Goal: Task Accomplishment & Management: Manage account settings

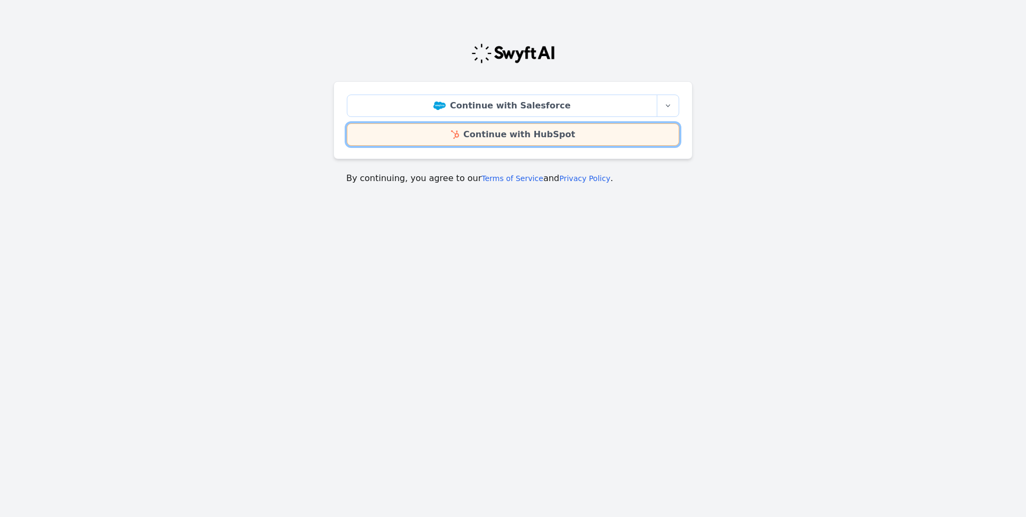
click at [438, 137] on link "Continue with HubSpot" at bounding box center [513, 134] width 332 height 22
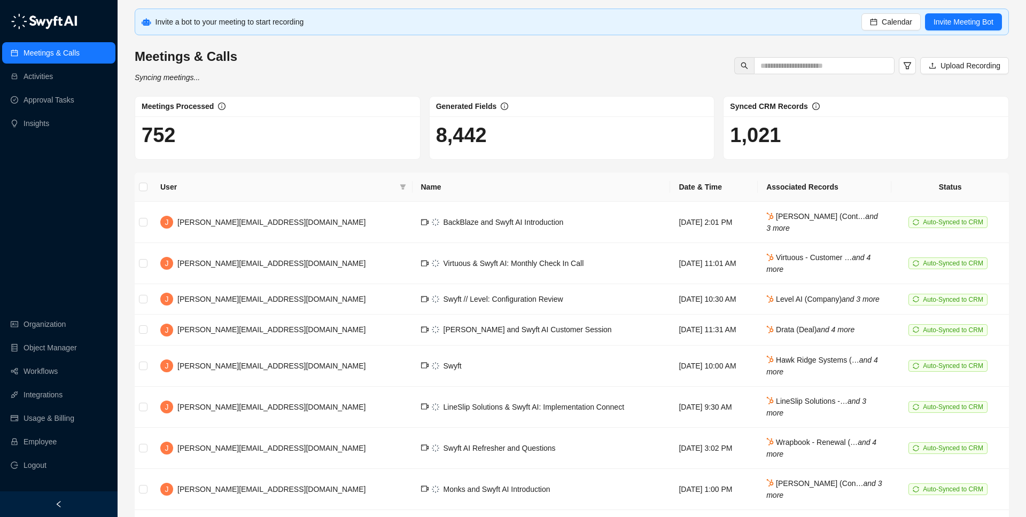
click at [84, 502] on div at bounding box center [59, 505] width 118 height 26
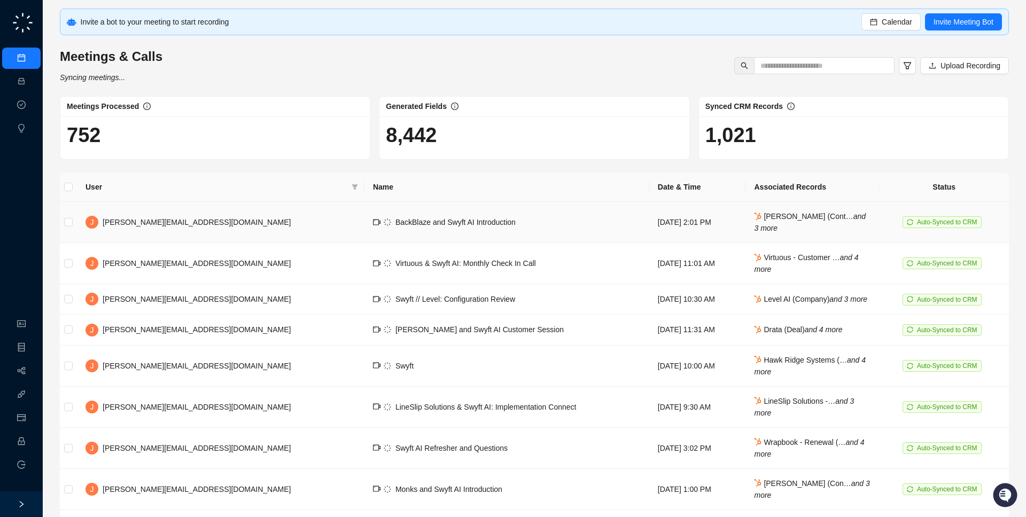
click at [364, 229] on td "BackBlaze and Swyft AI Introduction" at bounding box center [506, 222] width 285 height 41
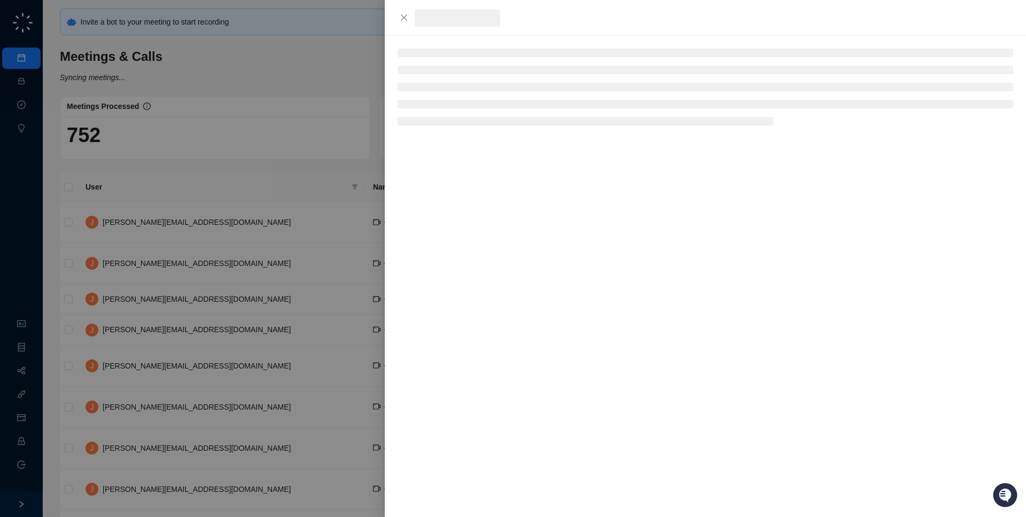
click at [306, 229] on div at bounding box center [513, 258] width 1026 height 517
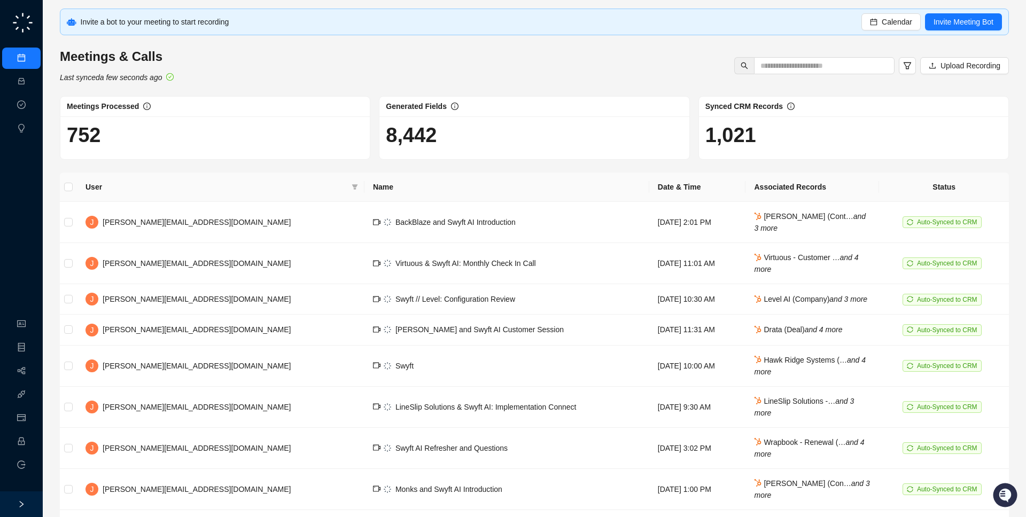
drag, startPoint x: 218, startPoint y: 92, endPoint x: 216, endPoint y: 138, distance: 46.0
click at [216, 138] on h1 "752" at bounding box center [215, 135] width 297 height 25
click at [31, 77] on link "Activities" at bounding box center [45, 81] width 29 height 9
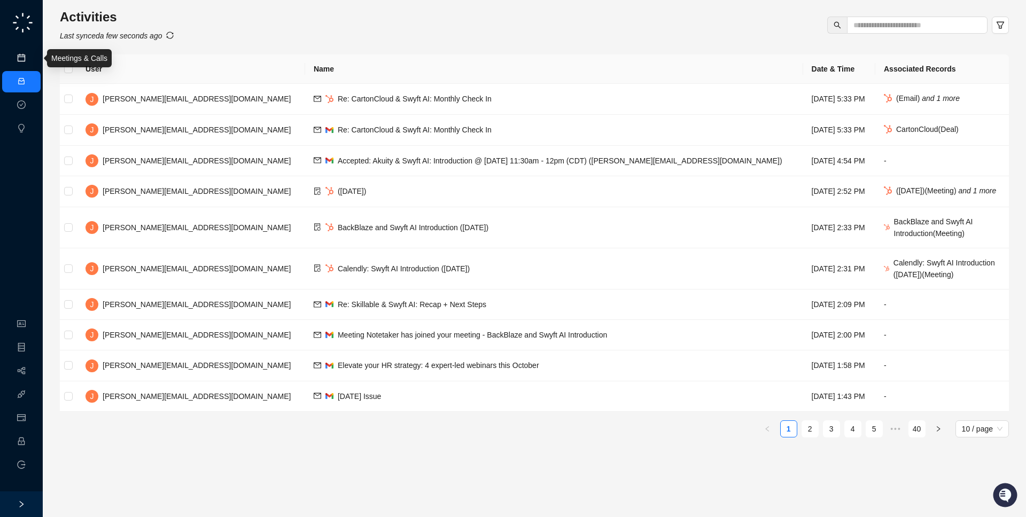
click at [31, 61] on link "Meetings & Calls" at bounding box center [59, 58] width 56 height 9
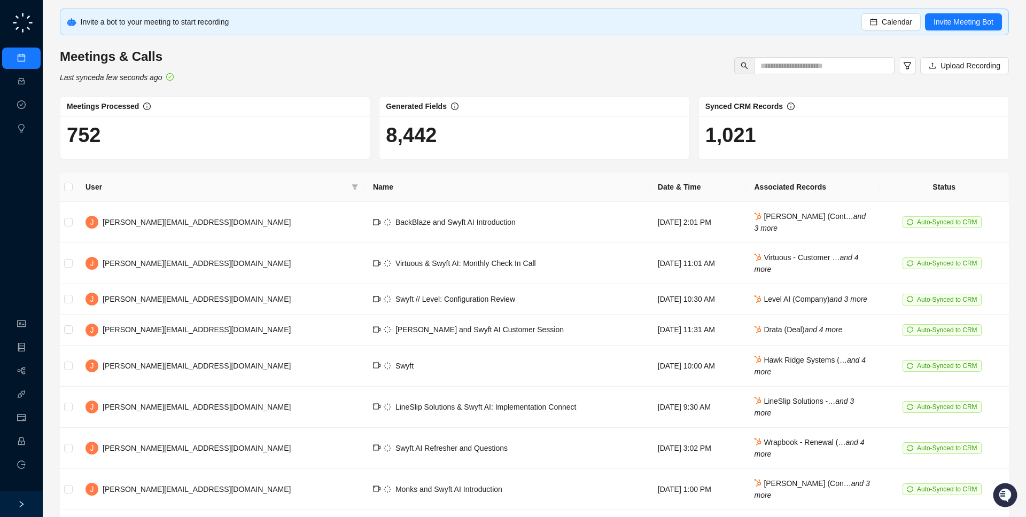
click at [193, 79] on div "Meetings & Calls Last synced a few seconds ago Upload Recording" at bounding box center [534, 65] width 955 height 35
click at [31, 103] on link "Approval Tasks" at bounding box center [56, 105] width 51 height 9
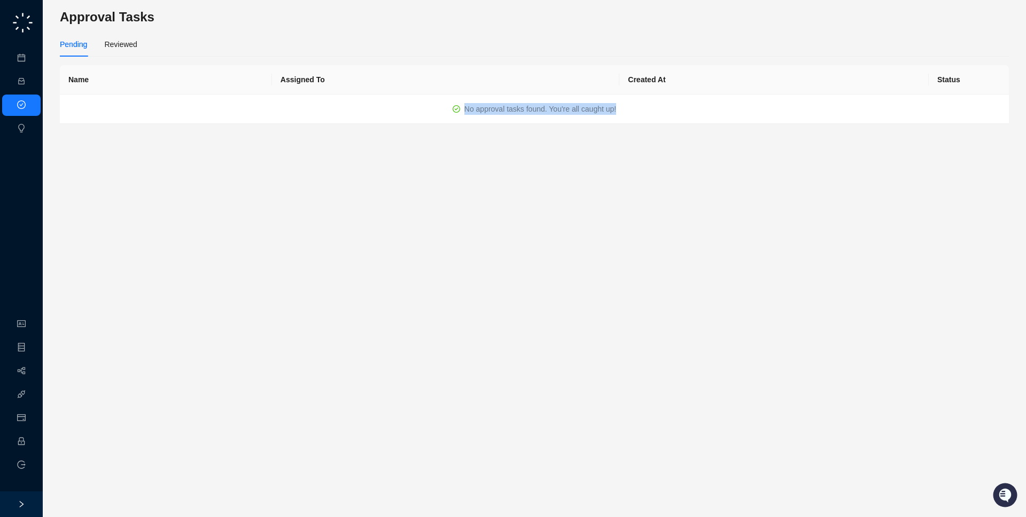
drag, startPoint x: 459, startPoint y: 107, endPoint x: 377, endPoint y: 107, distance: 82.8
click at [377, 107] on td "No approval tasks found. You're all caught up!" at bounding box center [534, 109] width 949 height 29
click at [117, 45] on div "Reviewed" at bounding box center [120, 44] width 33 height 12
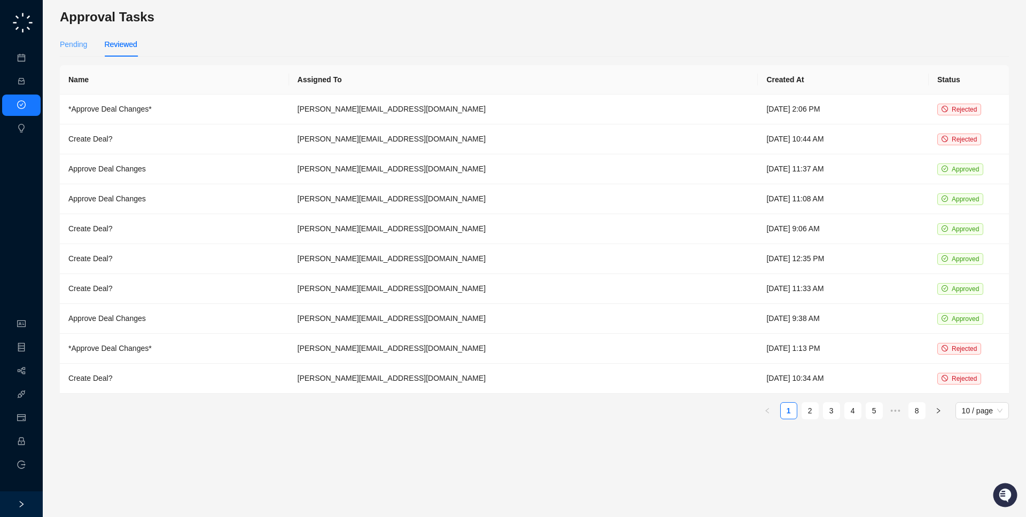
click at [72, 37] on div "Pending" at bounding box center [73, 44] width 27 height 25
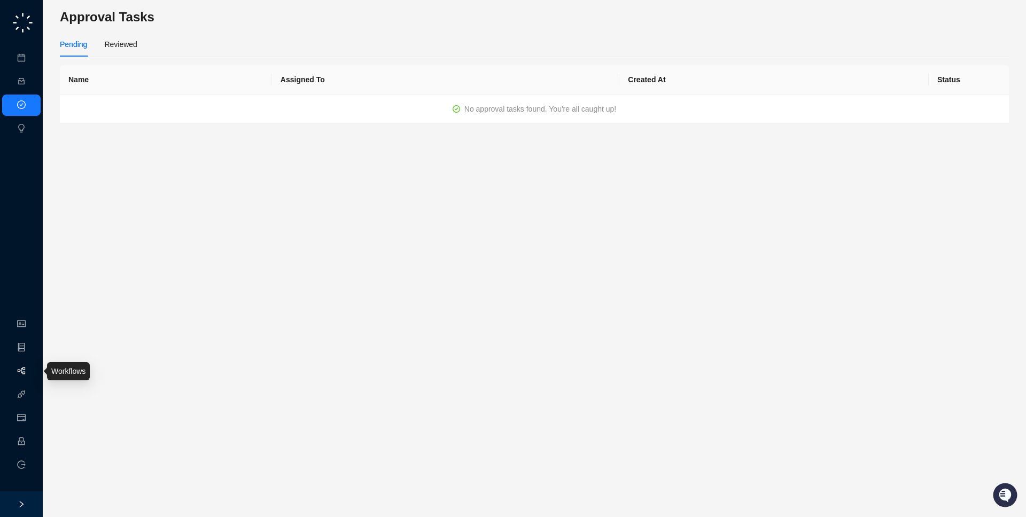
click at [31, 371] on link "Workflows" at bounding box center [48, 371] width 34 height 9
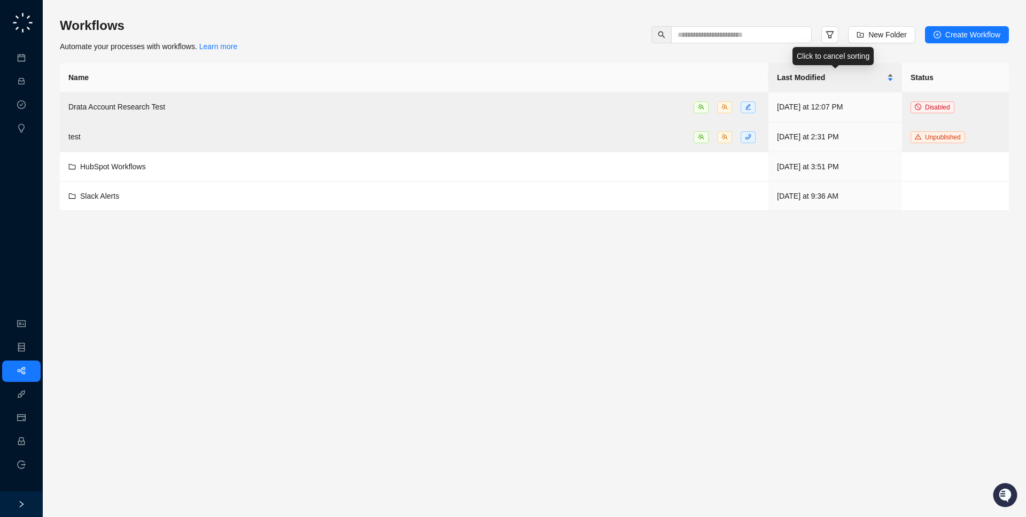
click at [867, 72] on div "Last Modified" at bounding box center [835, 78] width 116 height 12
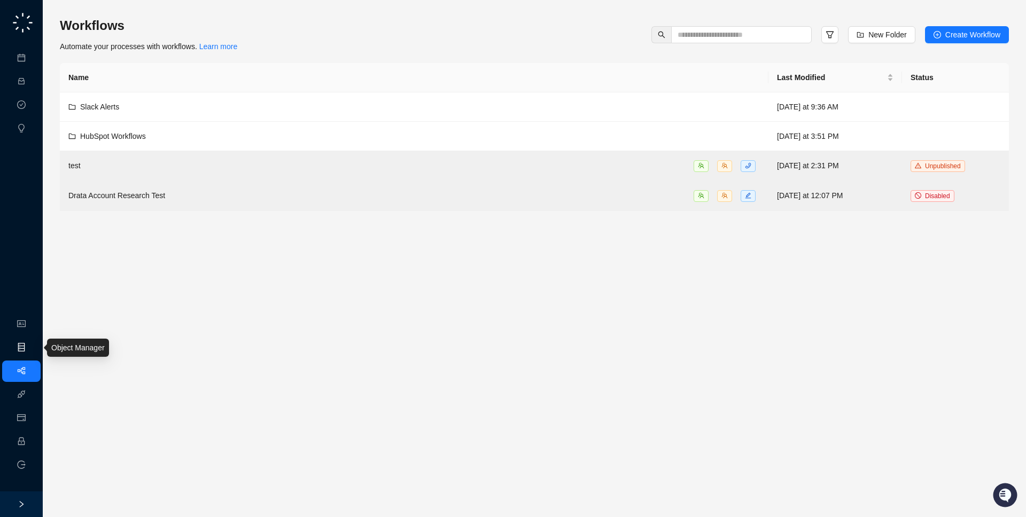
click at [31, 347] on link "Object Manager" at bounding box center [57, 348] width 53 height 9
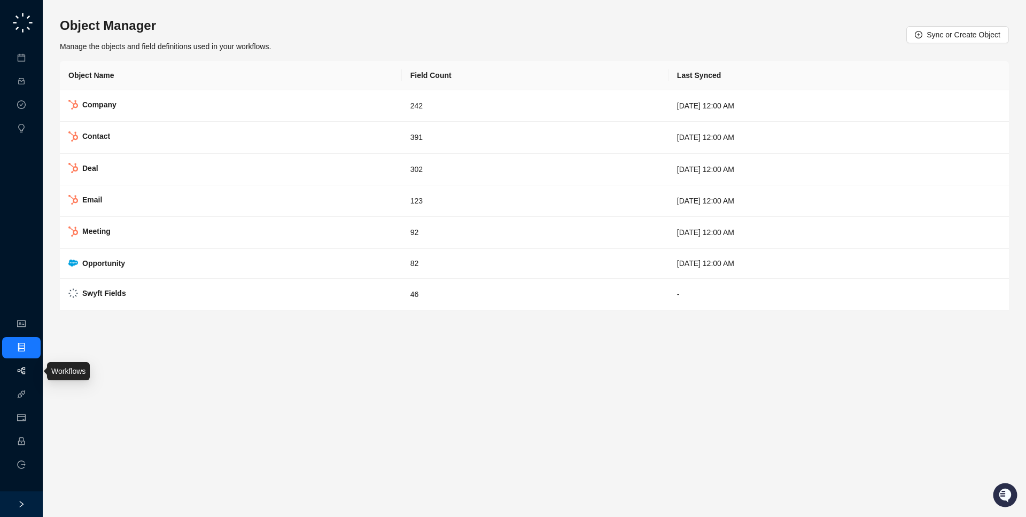
click at [31, 371] on link "Workflows" at bounding box center [48, 371] width 34 height 9
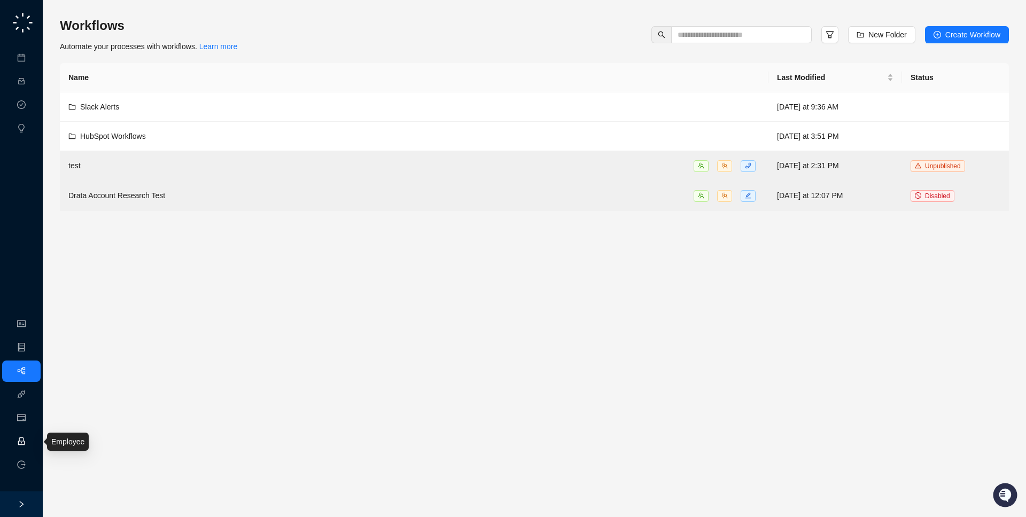
click at [31, 440] on link "Employee" at bounding box center [47, 442] width 33 height 9
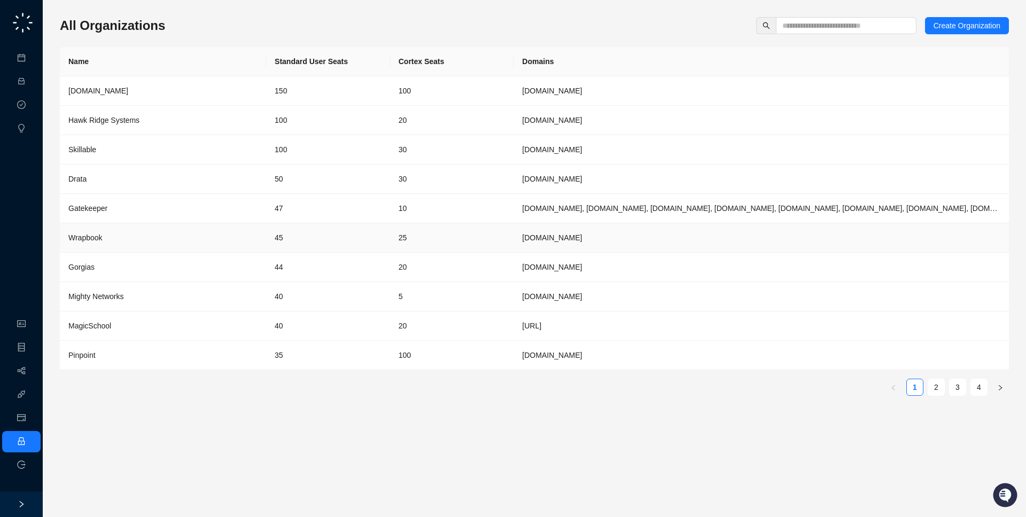
click at [382, 232] on td "45" at bounding box center [328, 237] width 124 height 29
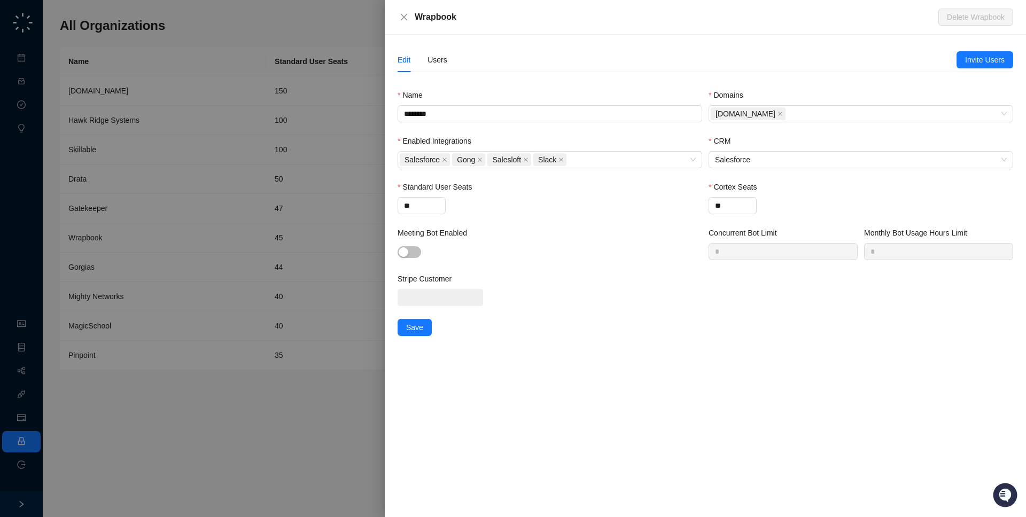
click at [290, 239] on div at bounding box center [513, 258] width 1026 height 517
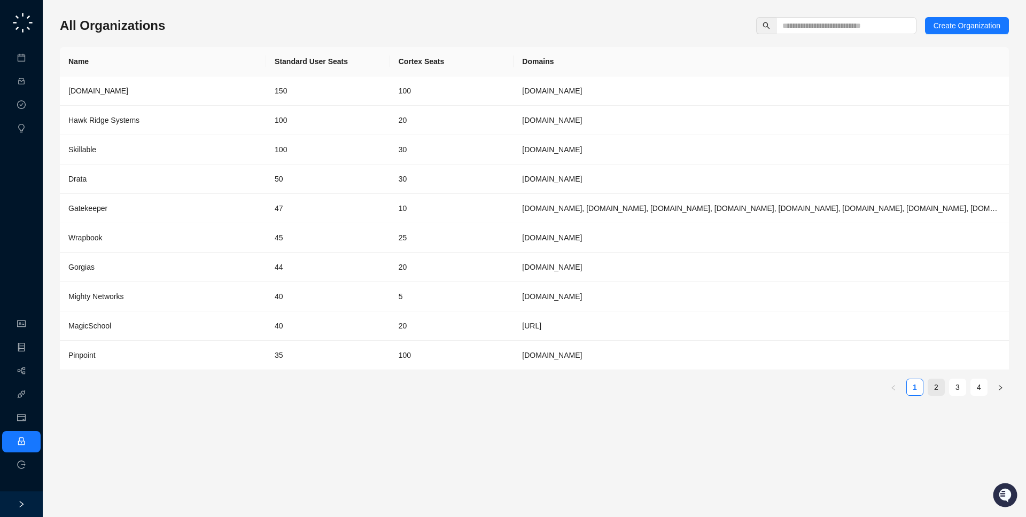
click at [938, 391] on link "2" at bounding box center [936, 387] width 16 height 16
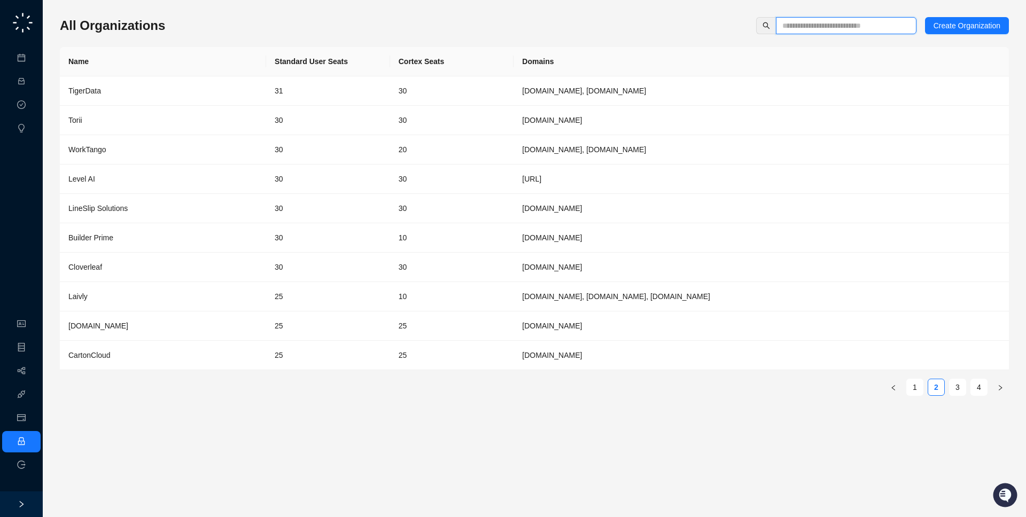
click at [802, 25] on input "text" at bounding box center [841, 26] width 119 height 12
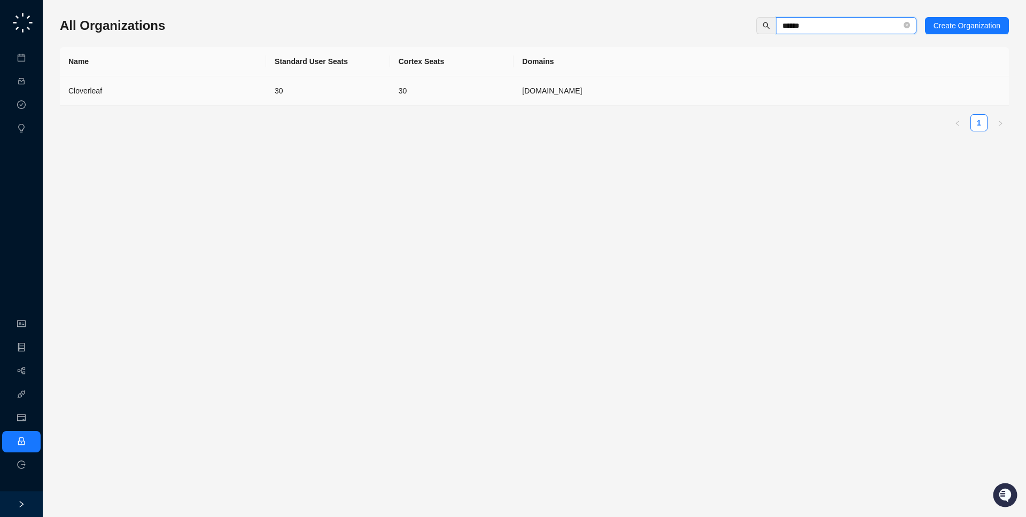
type input "******"
click at [560, 90] on td "cloverleaf.me" at bounding box center [760, 90] width 495 height 29
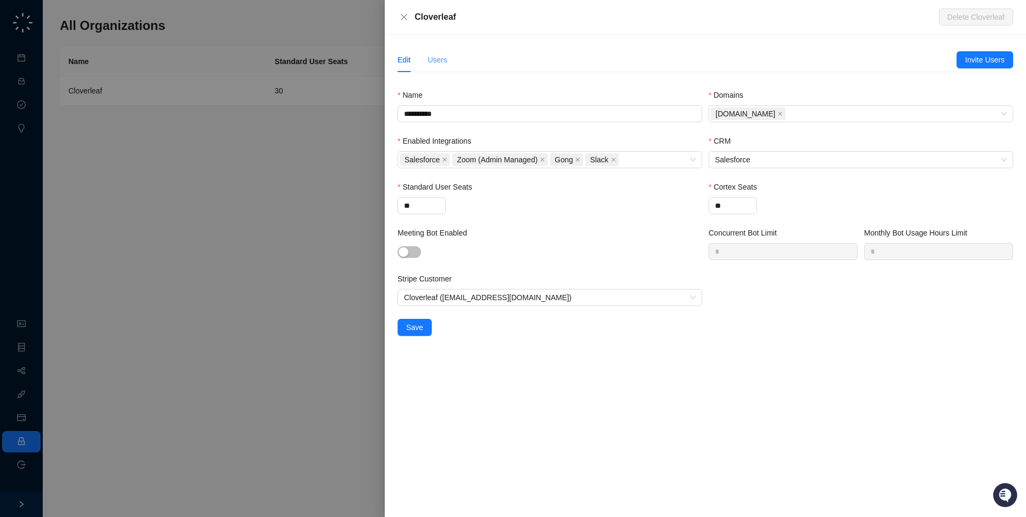
drag, startPoint x: 418, startPoint y: 64, endPoint x: 430, endPoint y: 62, distance: 11.9
click at [418, 64] on div "Edit Users" at bounding box center [423, 60] width 50 height 25
click at [431, 61] on div "Users" at bounding box center [437, 60] width 20 height 12
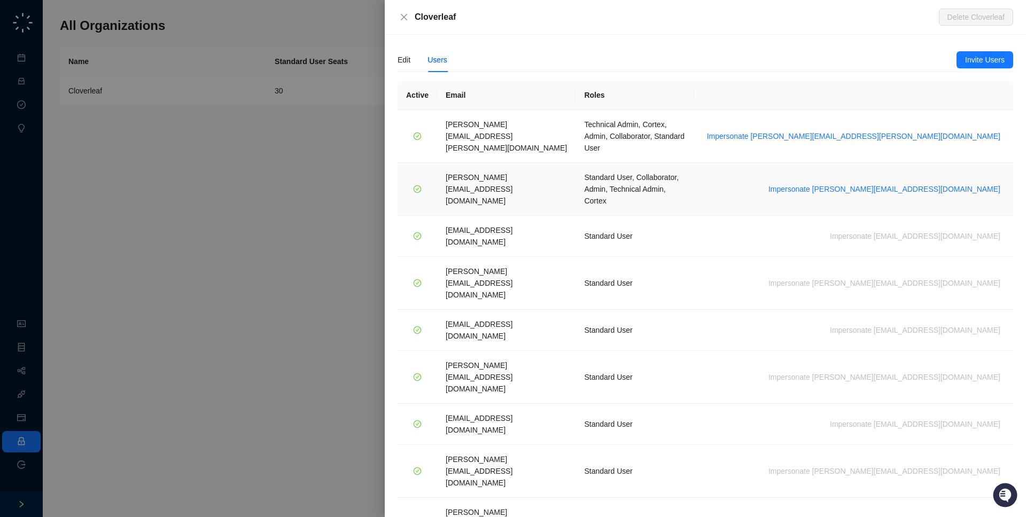
click at [605, 163] on td "Standard User, Collaborator, Admin, Technical Admin, Cortex" at bounding box center [634, 189] width 118 height 53
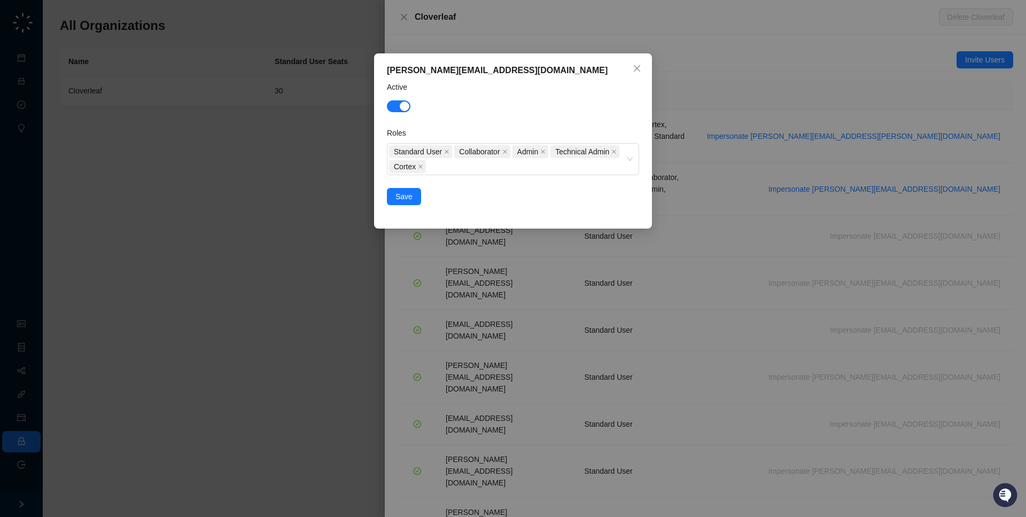
click at [283, 71] on div "katie@cloverleaf.me Active Roles Standard User Collaborator Admin Technical Adm…" at bounding box center [513, 258] width 1026 height 517
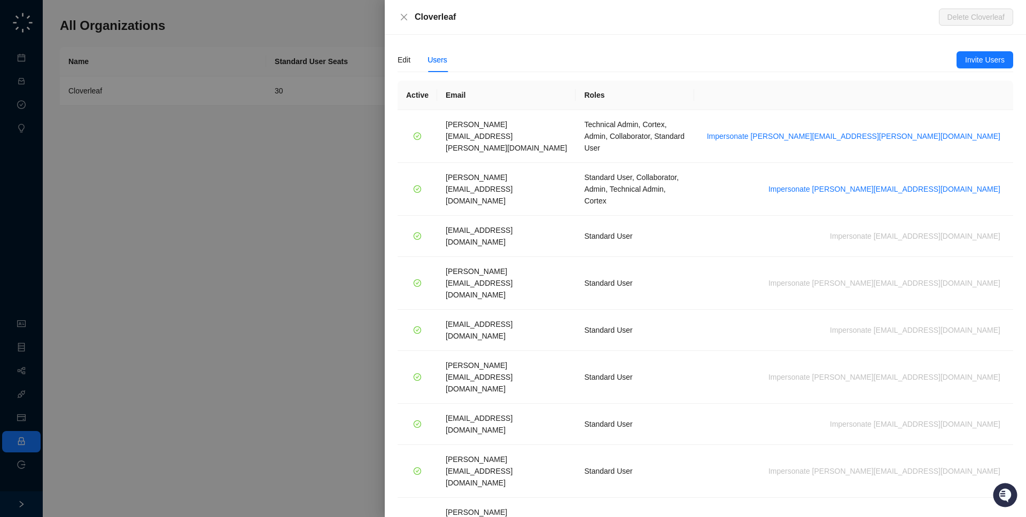
click at [283, 71] on div at bounding box center [513, 258] width 1026 height 517
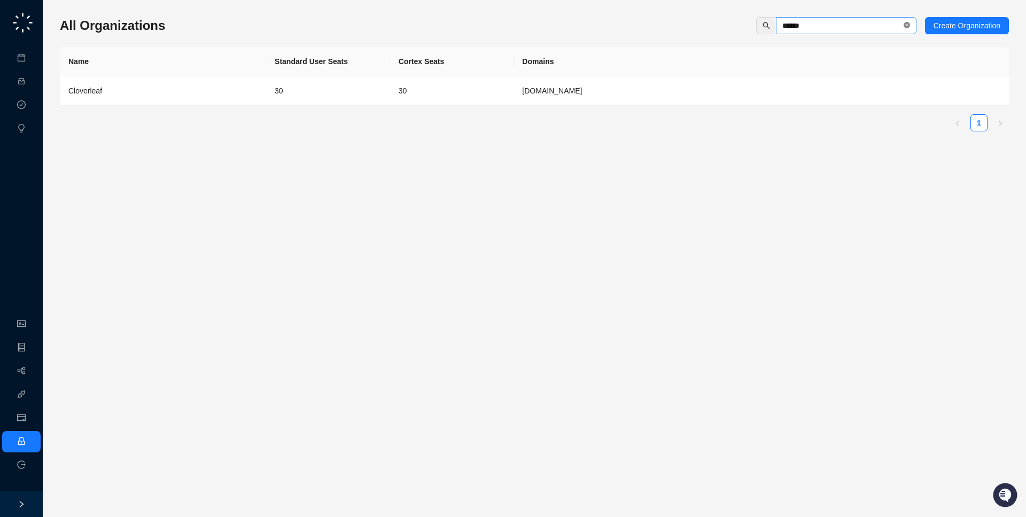
click at [906, 23] on icon "close-circle" at bounding box center [906, 25] width 6 height 6
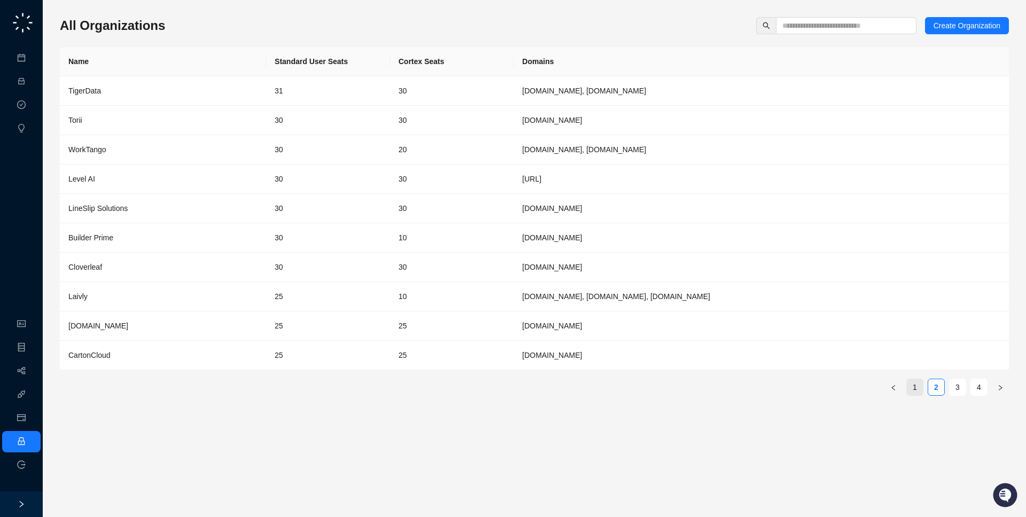
click at [921, 391] on link "1" at bounding box center [915, 387] width 16 height 16
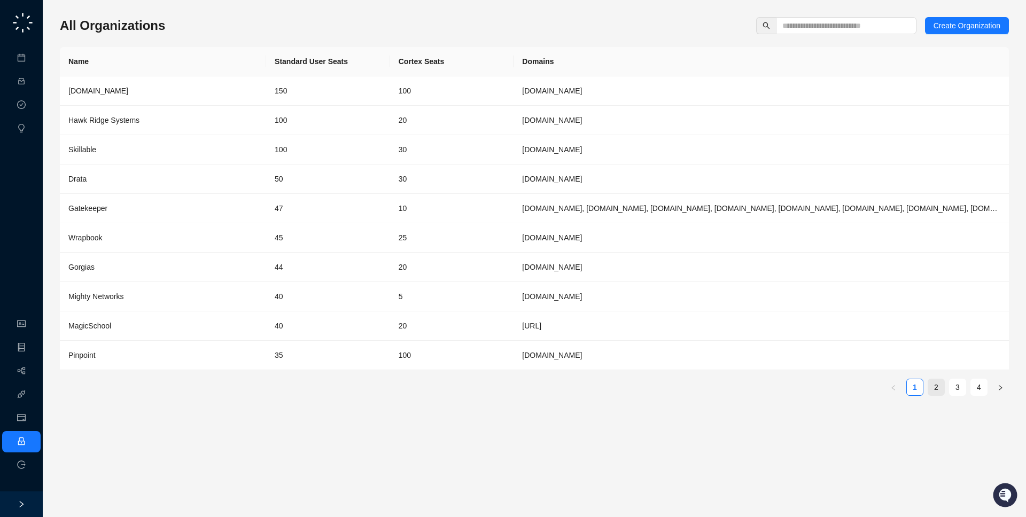
click at [938, 388] on link "2" at bounding box center [936, 387] width 16 height 16
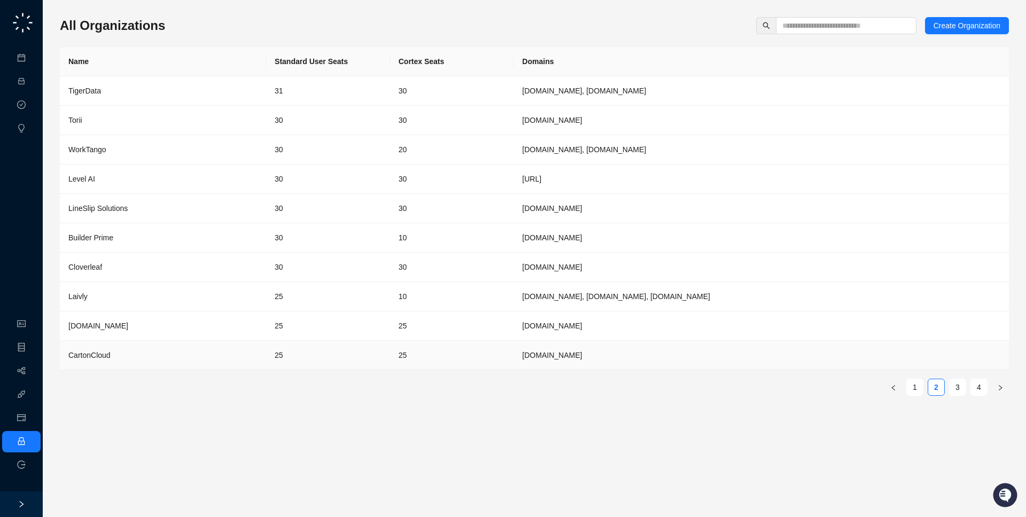
click at [480, 353] on td "25" at bounding box center [452, 355] width 124 height 29
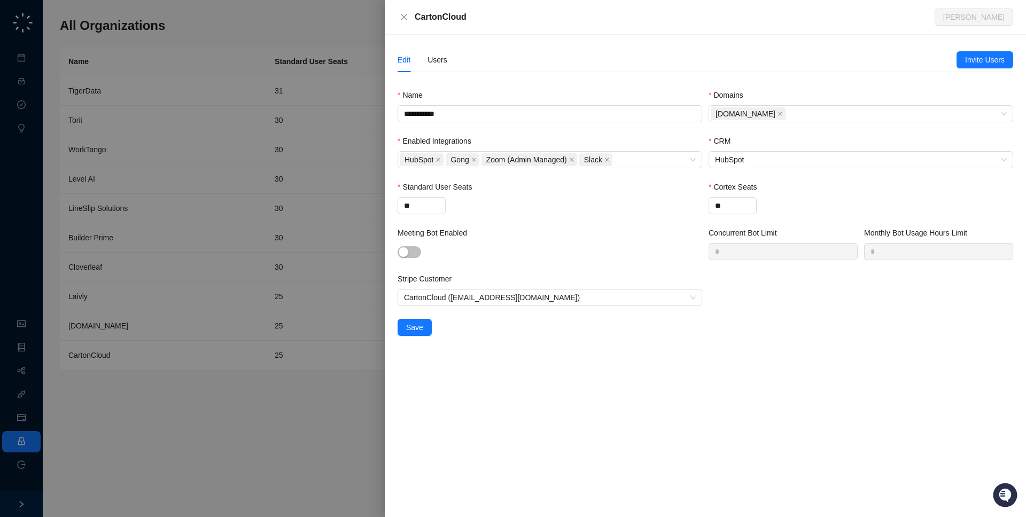
click at [256, 219] on div at bounding box center [513, 258] width 1026 height 517
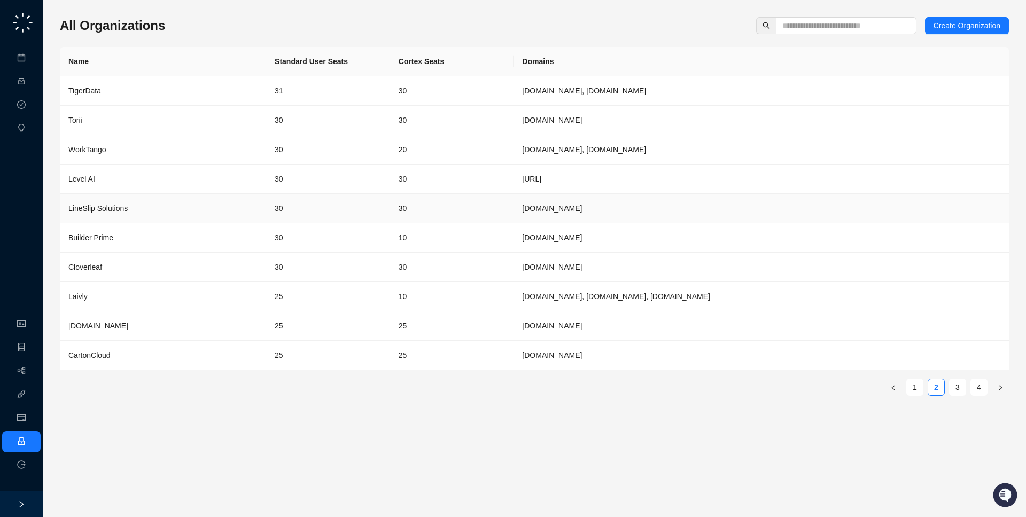
click at [256, 219] on td "LineSlip Solutions" at bounding box center [163, 208] width 206 height 29
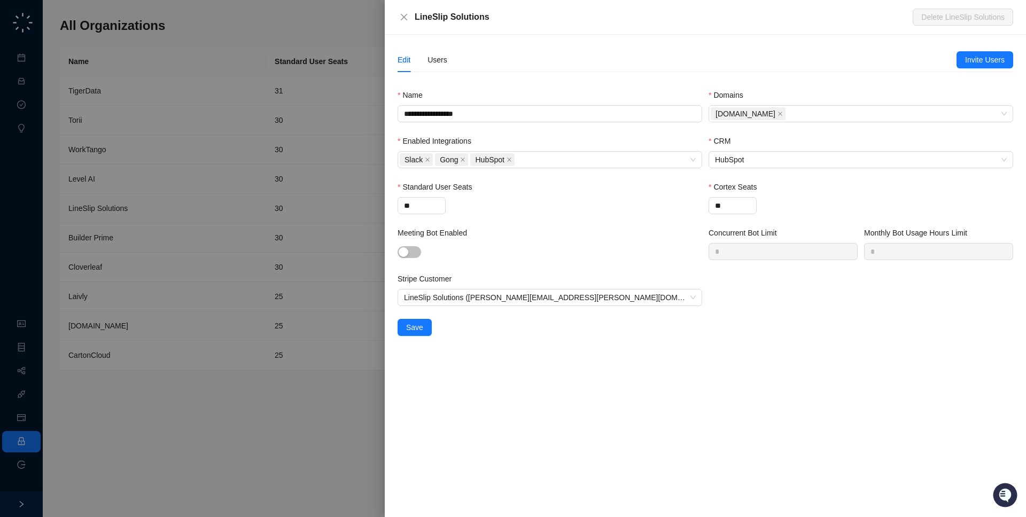
click at [256, 219] on div at bounding box center [513, 258] width 1026 height 517
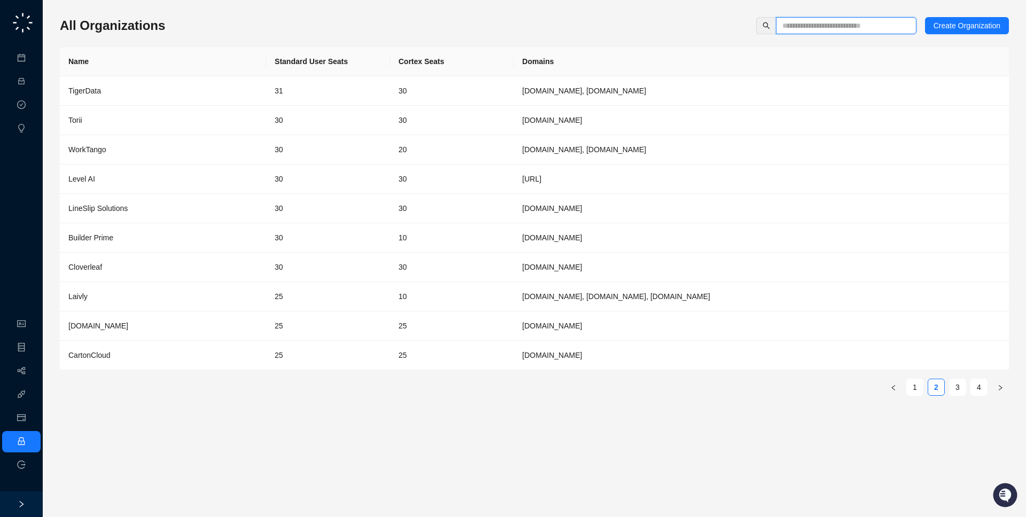
click at [858, 23] on input "text" at bounding box center [841, 26] width 119 height 12
